Goal: Communication & Community: Answer question/provide support

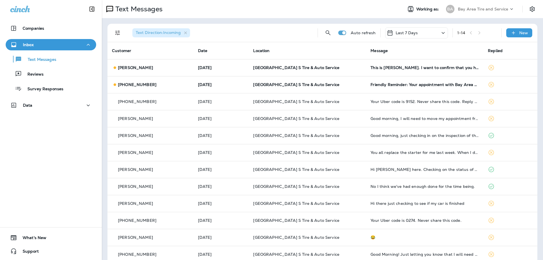
click at [42, 46] on div "Inbox" at bounding box center [50, 44] width 81 height 7
click at [45, 60] on p "Text Messages" at bounding box center [39, 59] width 34 height 5
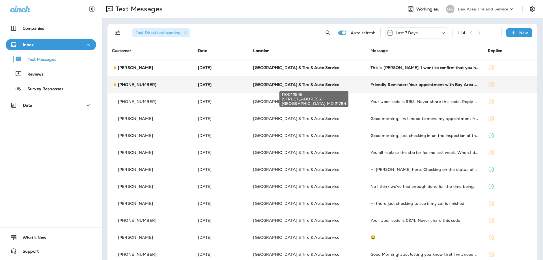
click at [313, 83] on span "[GEOGRAPHIC_DATA] S Tire & Auto Service" at bounding box center [296, 84] width 86 height 5
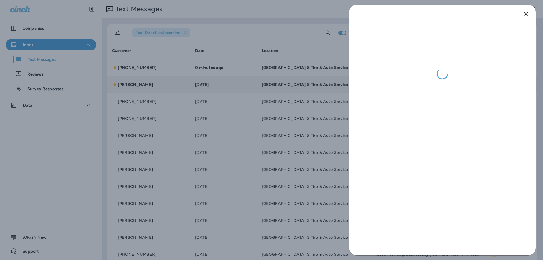
click at [200, 72] on div at bounding box center [271, 130] width 543 height 260
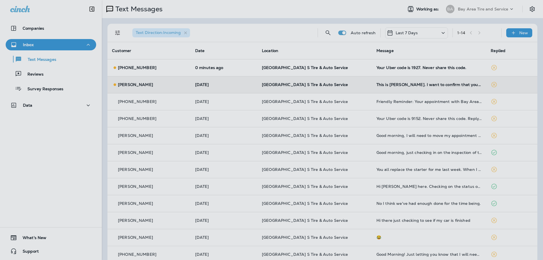
click at [200, 72] on div at bounding box center [300, 130] width 543 height 260
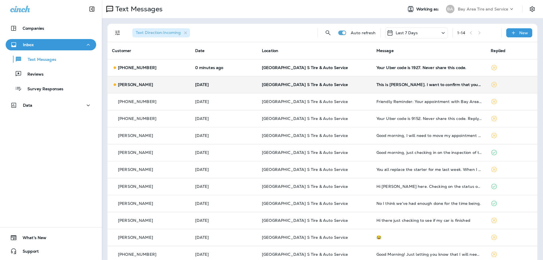
click at [217, 81] on td "[DATE]" at bounding box center [224, 84] width 67 height 17
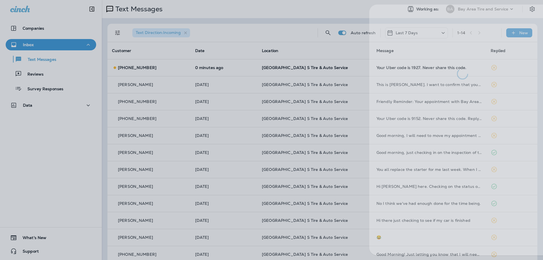
click at [216, 69] on div at bounding box center [291, 130] width 543 height 260
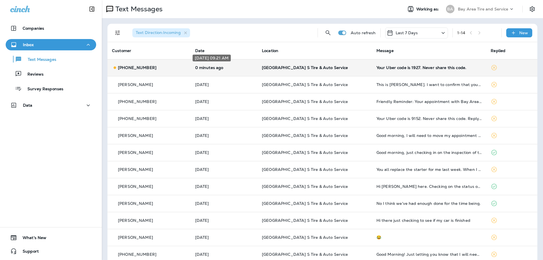
click at [220, 66] on p "0 minutes ago" at bounding box center [224, 67] width 58 height 5
